Goal: Find specific page/section: Find specific page/section

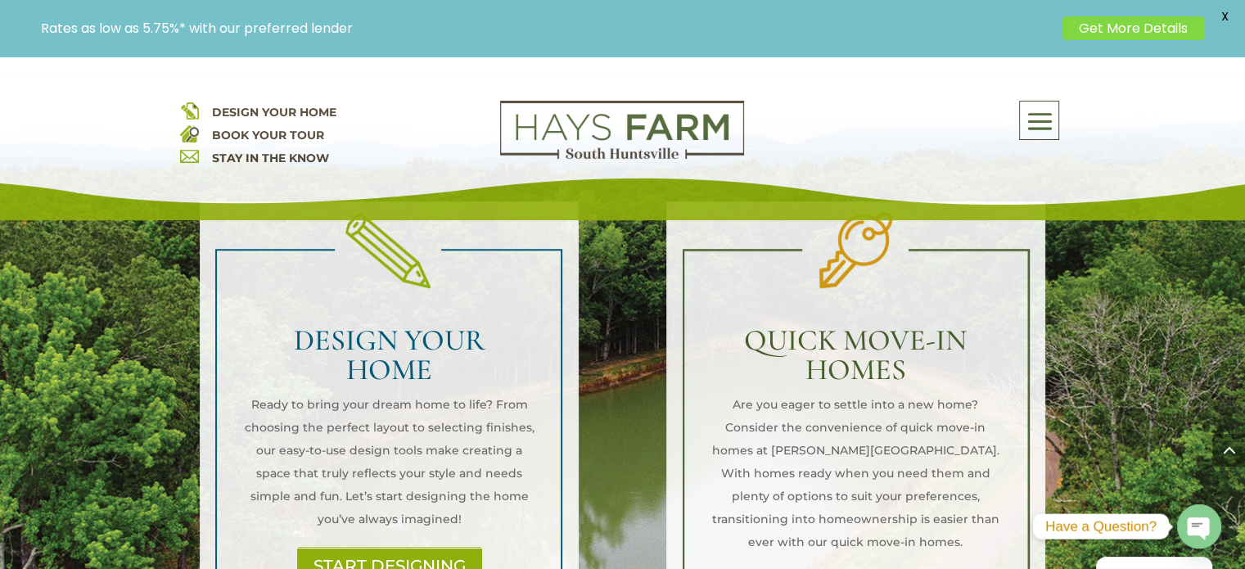
scroll to position [1146, 0]
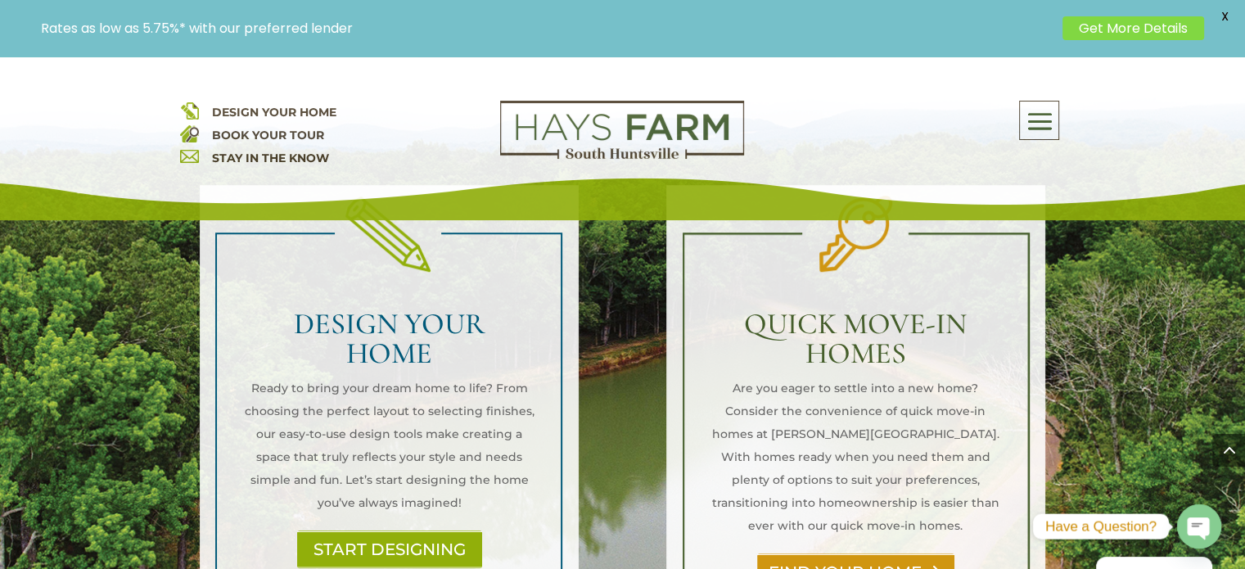
click at [822, 553] on link "FIND YOUR HOME" at bounding box center [855, 572] width 197 height 38
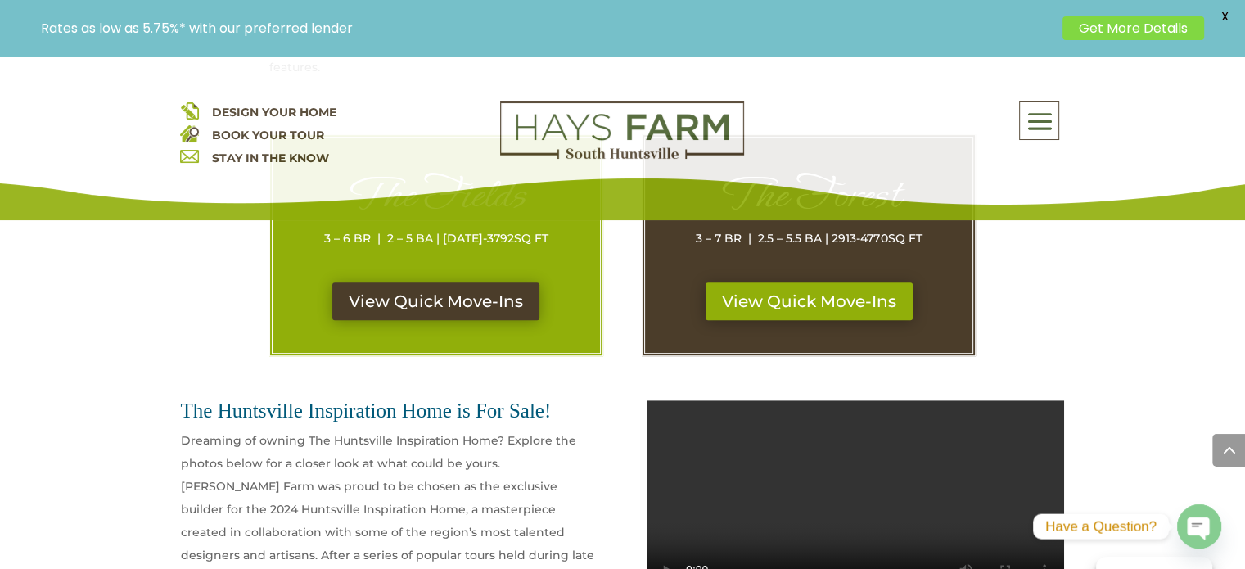
scroll to position [900, 0]
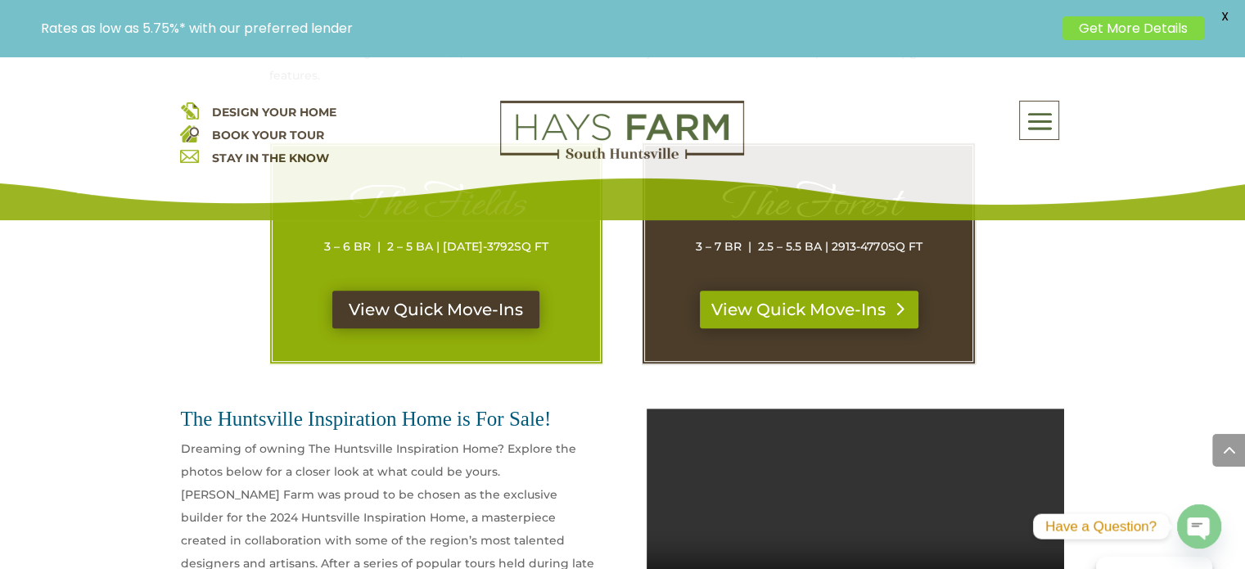
click at [775, 307] on link "View Quick Move-Ins" at bounding box center [809, 310] width 219 height 38
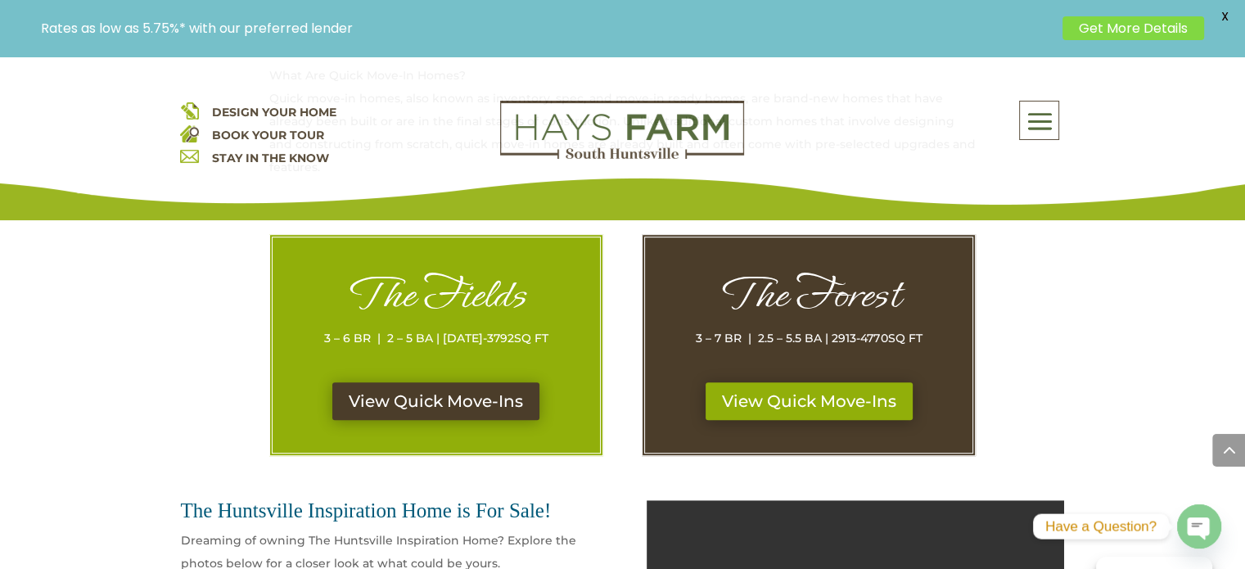
scroll to position [818, 0]
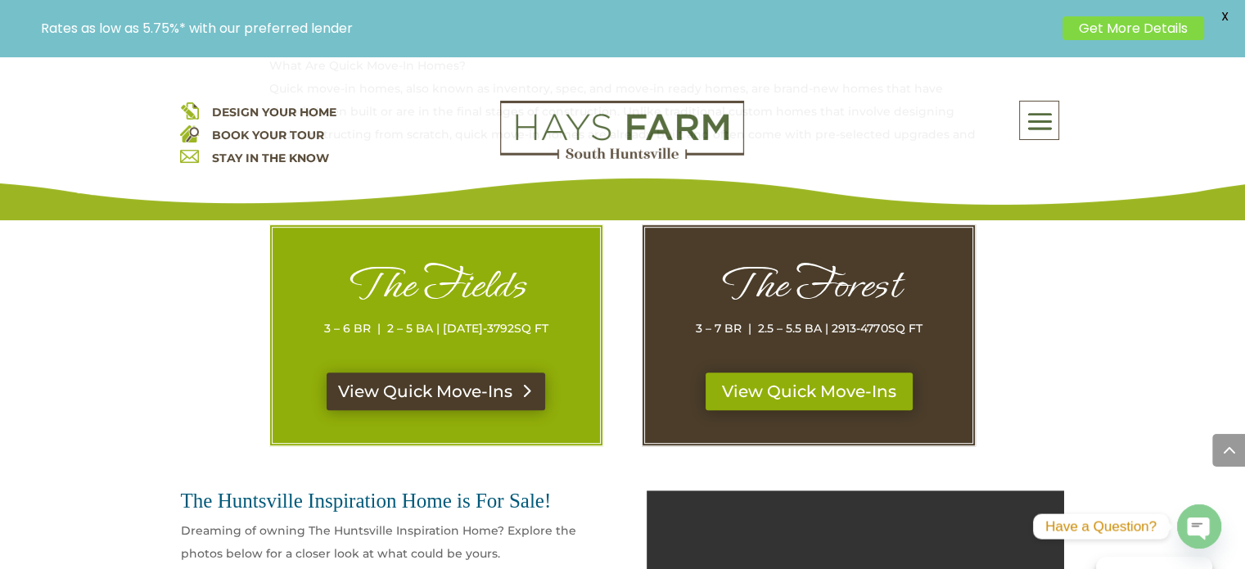
click at [424, 376] on link "View Quick Move-Ins" at bounding box center [436, 391] width 219 height 38
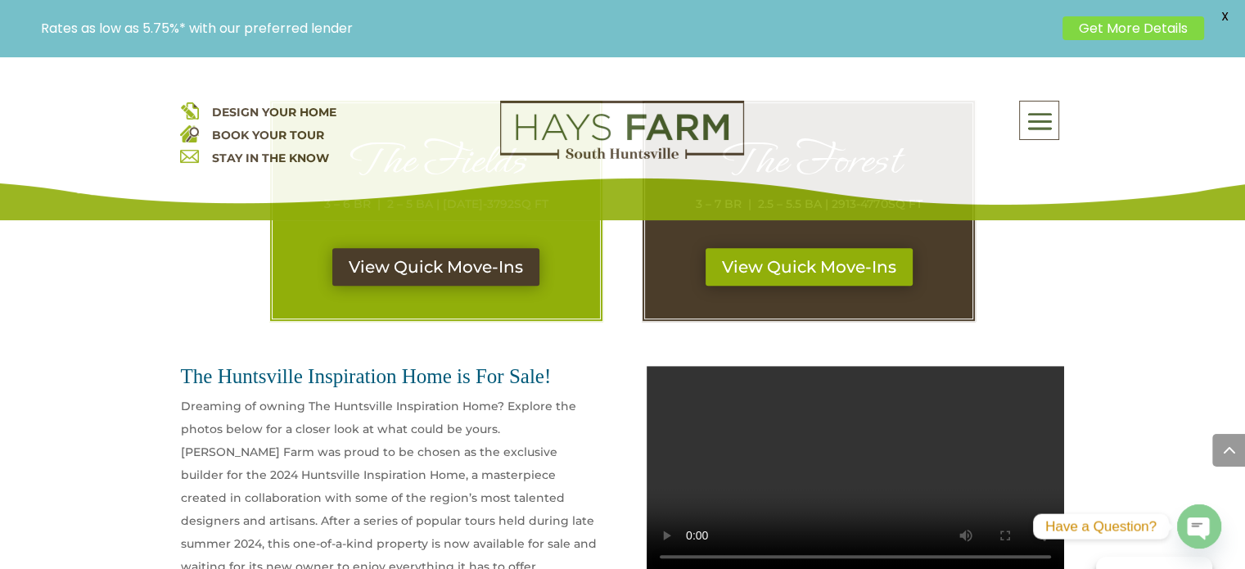
scroll to position [900, 0]
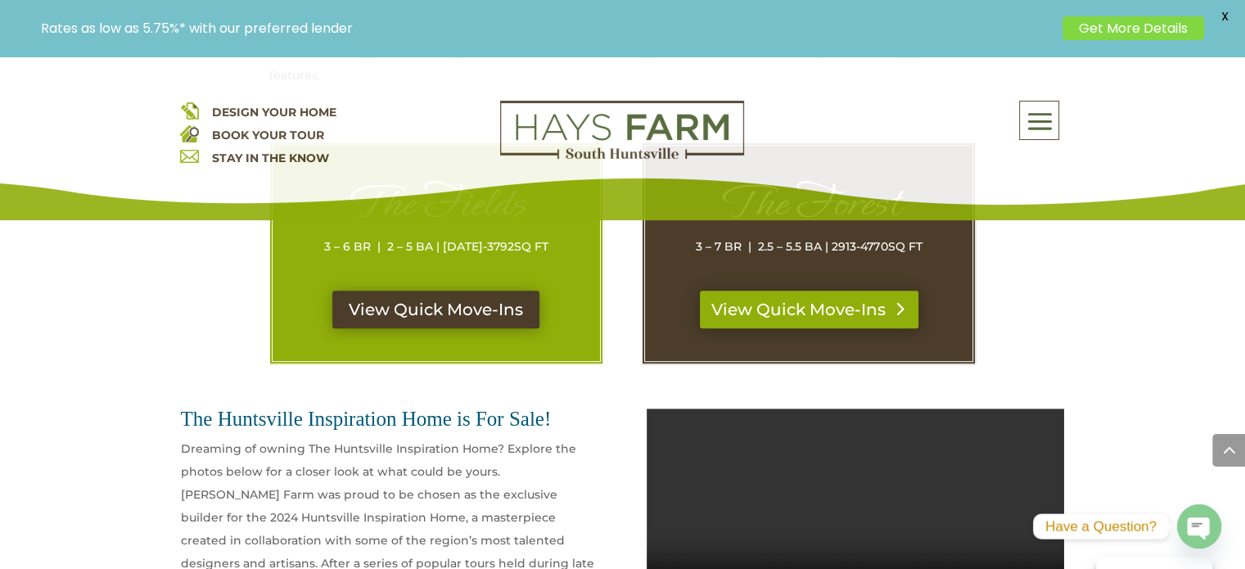
click at [830, 314] on link "View Quick Move-Ins" at bounding box center [809, 310] width 219 height 38
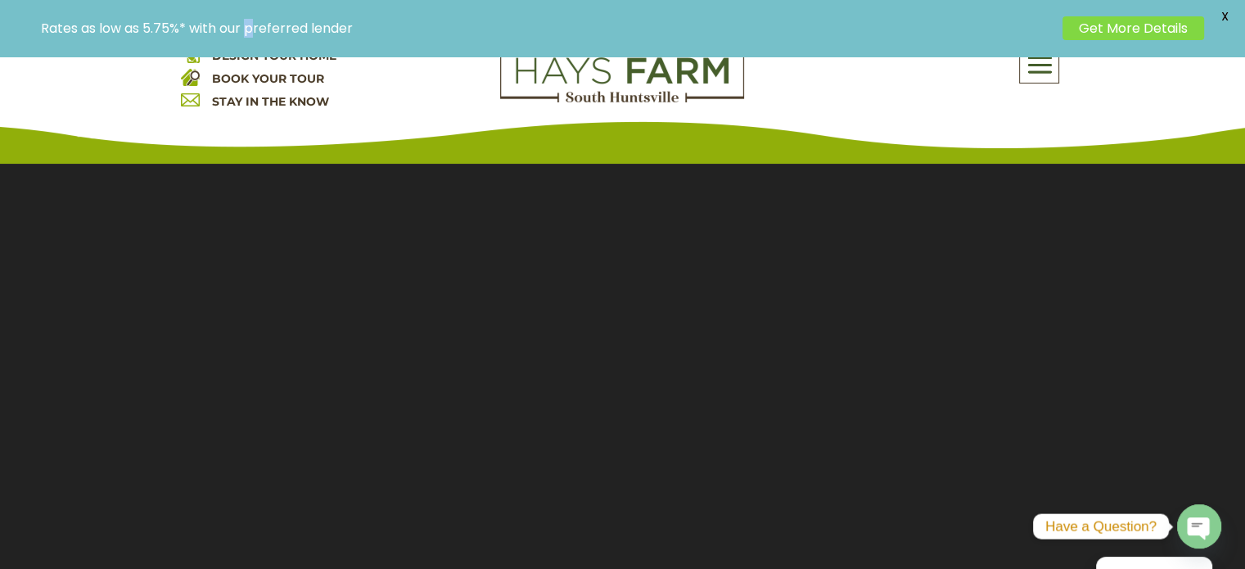
drag, startPoint x: 251, startPoint y: 52, endPoint x: 266, endPoint y: 61, distance: 16.9
click at [252, 52] on div "Rates as low as 5.75%* with our preferred lender Get More Details X" at bounding box center [622, 28] width 1245 height 56
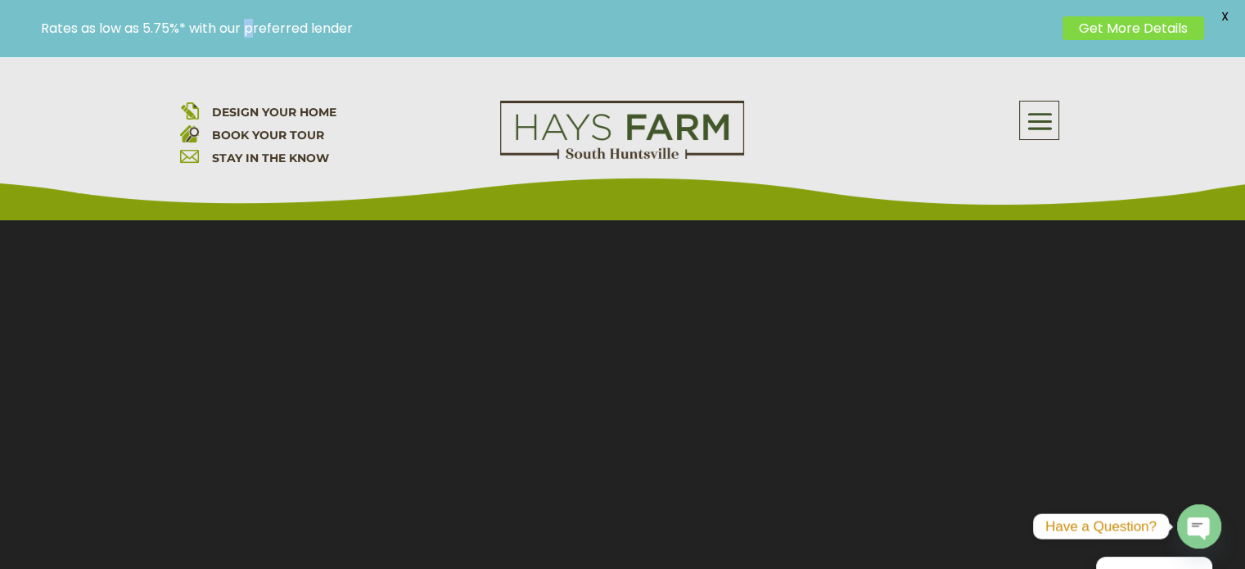
scroll to position [164, 0]
drag, startPoint x: 323, startPoint y: 109, endPoint x: 332, endPoint y: 113, distance: 9.9
click at [323, 108] on span "DESIGN YOUR HOME" at bounding box center [273, 112] width 124 height 15
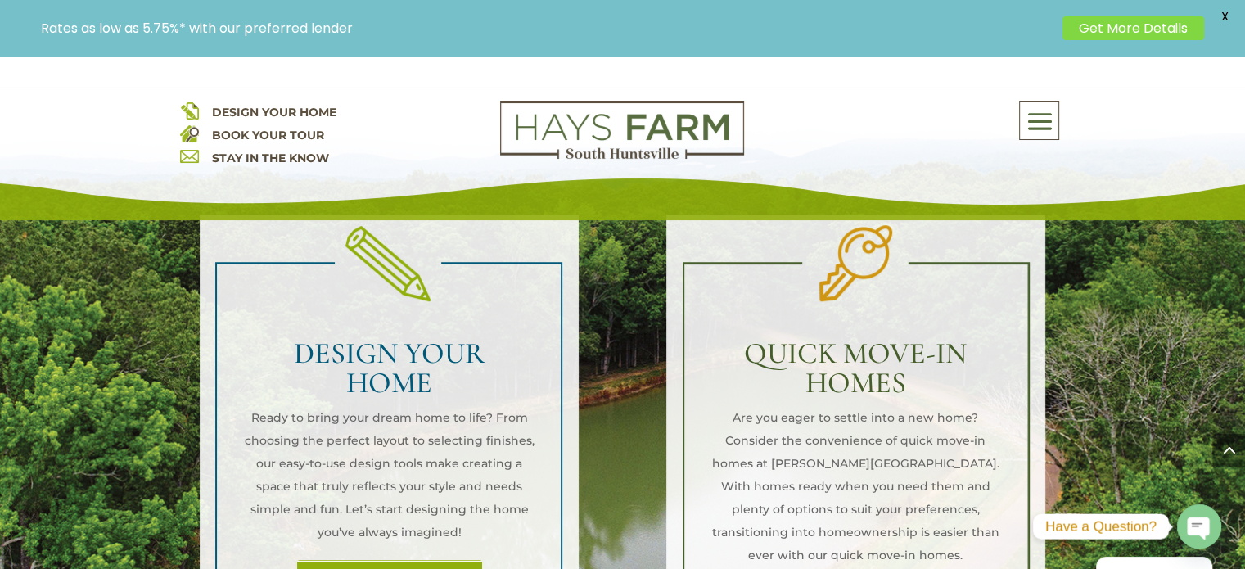
scroll to position [1146, 0]
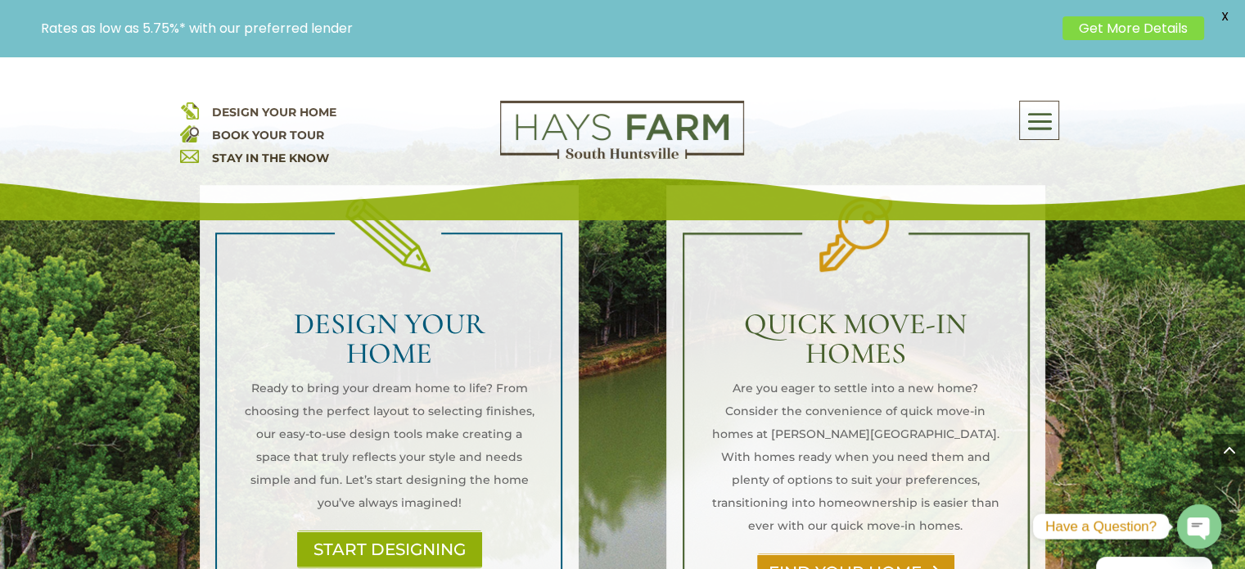
click at [866, 553] on link "FIND YOUR HOME" at bounding box center [855, 572] width 197 height 38
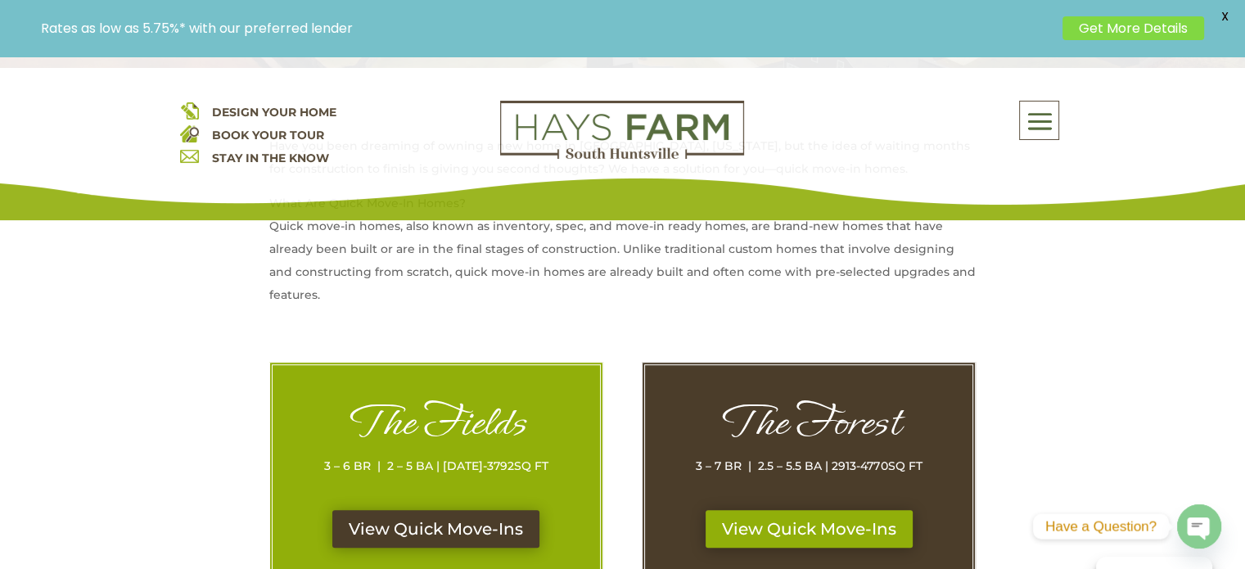
scroll to position [737, 0]
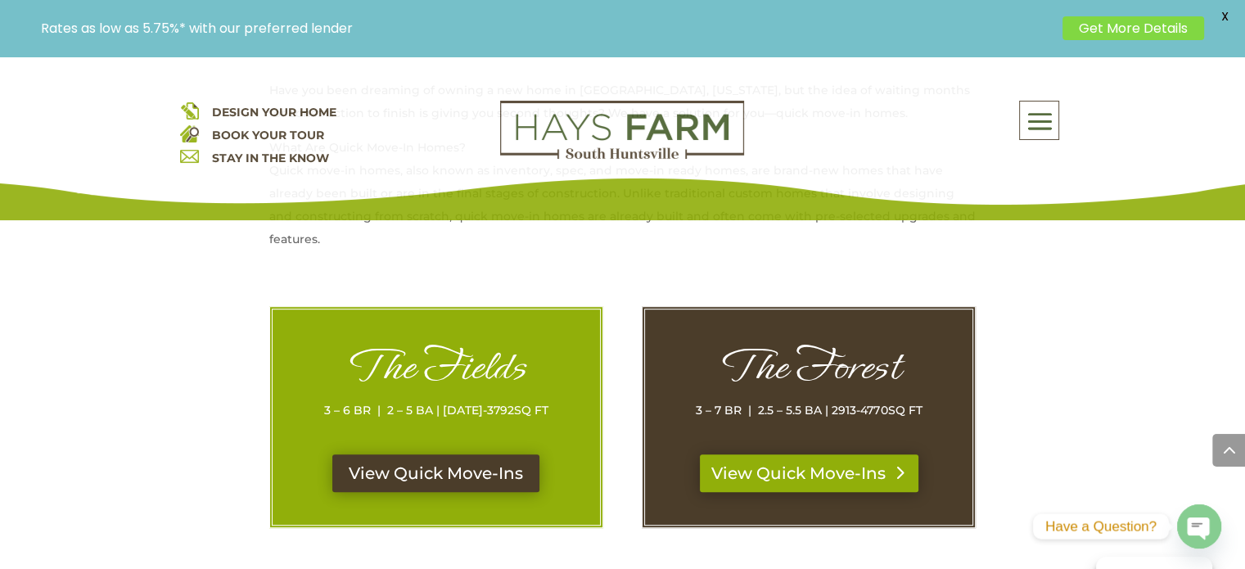
click at [800, 467] on link "View Quick Move-Ins" at bounding box center [809, 473] width 219 height 38
